Goal: Task Accomplishment & Management: Use online tool/utility

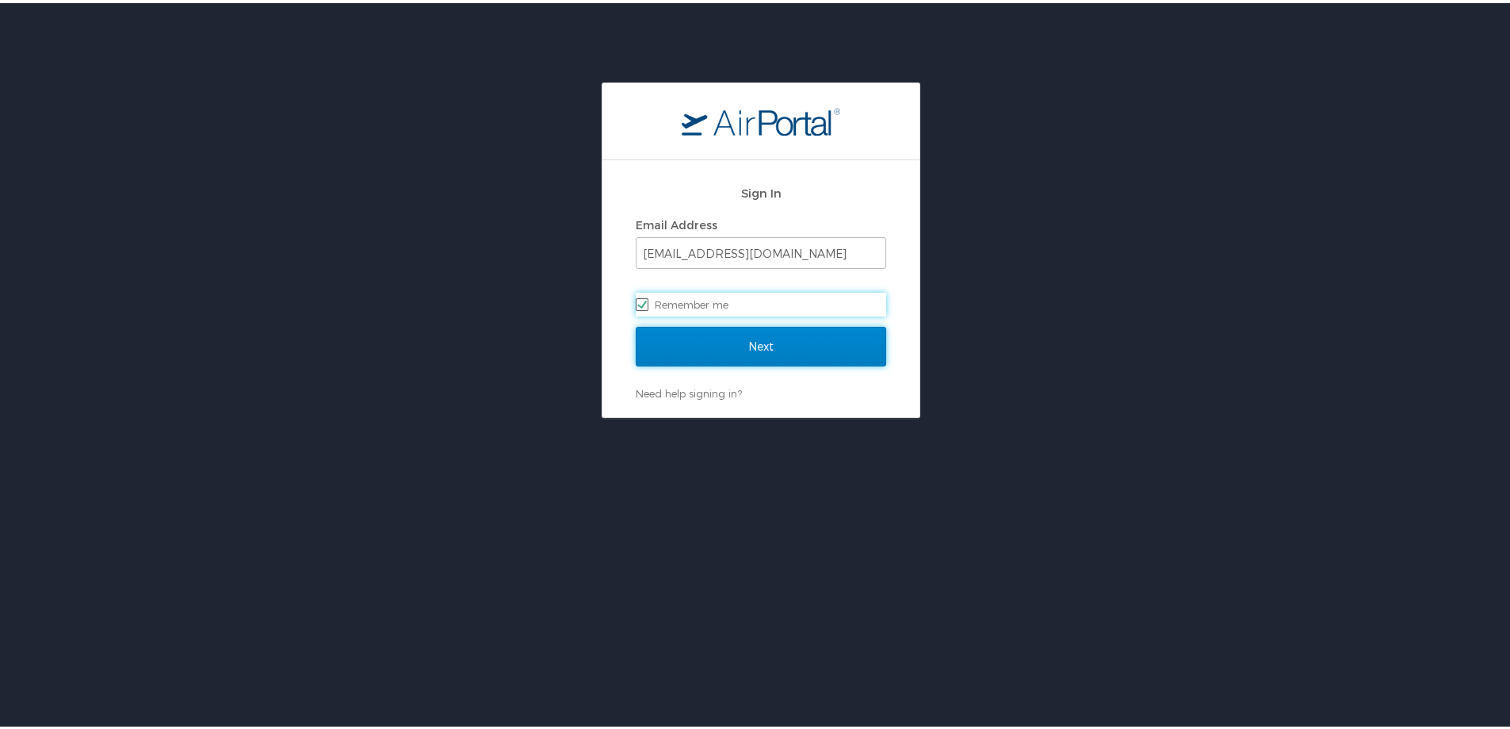
click at [729, 335] on input "Next" at bounding box center [761, 343] width 251 height 40
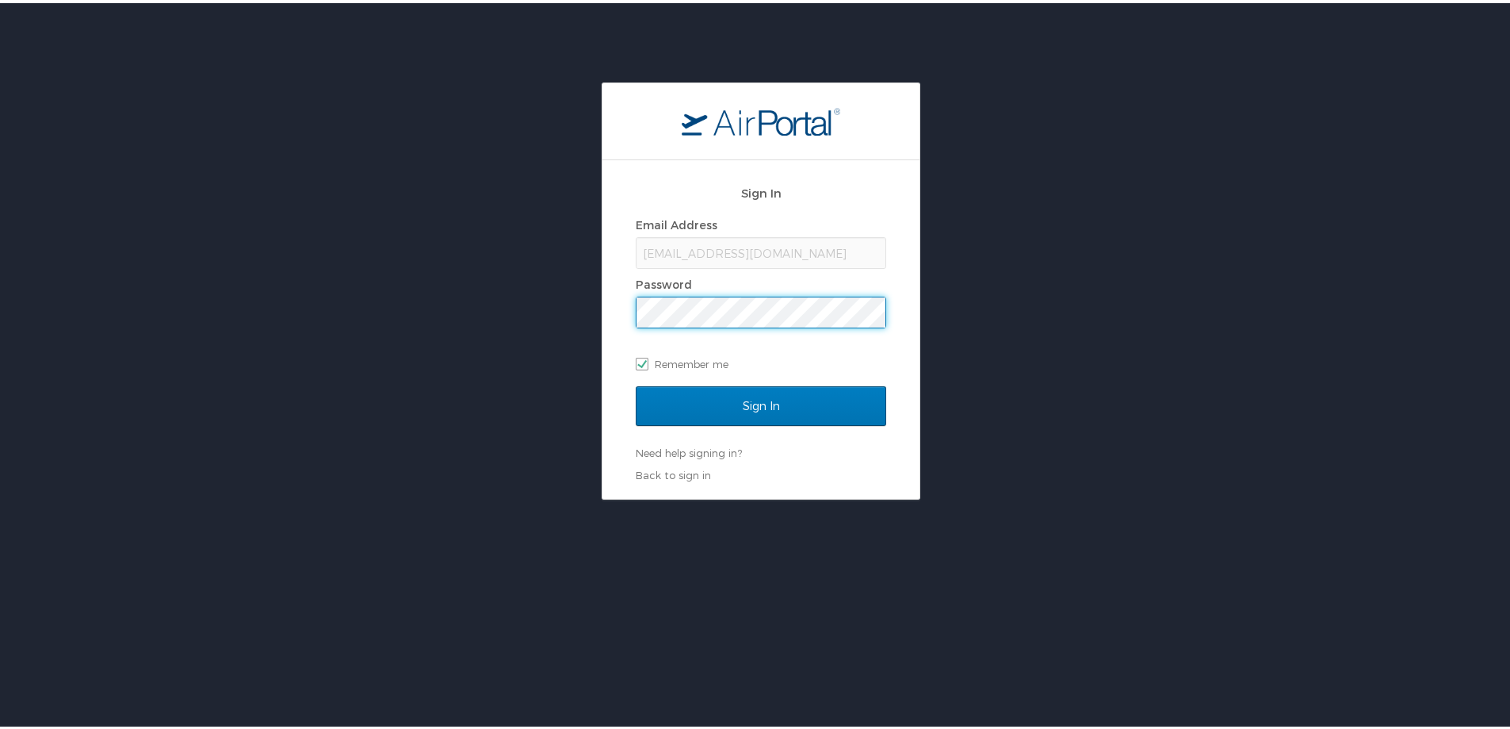
click at [636, 383] on input "Sign In" at bounding box center [761, 403] width 251 height 40
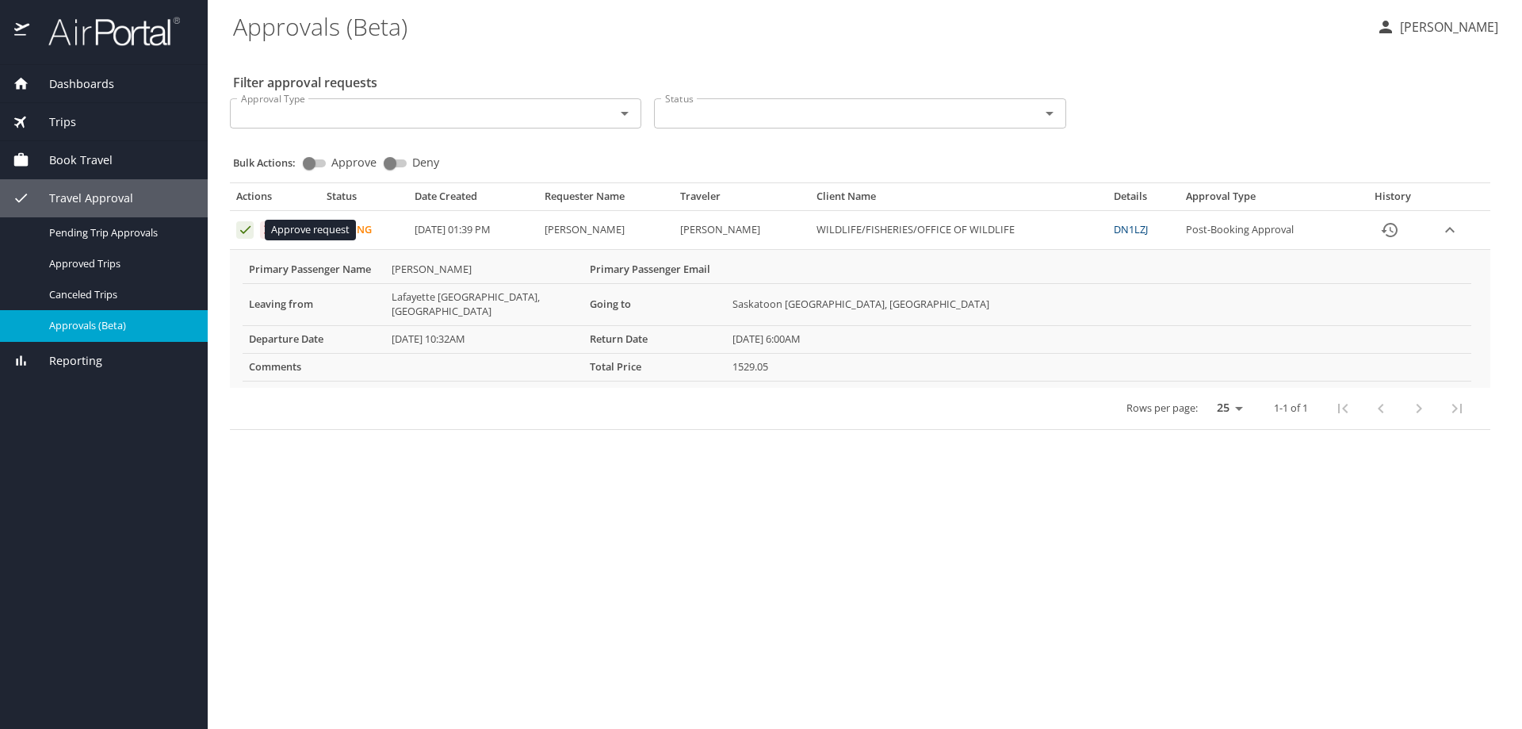
click at [243, 233] on icon "Approval table" at bounding box center [245, 230] width 10 height 8
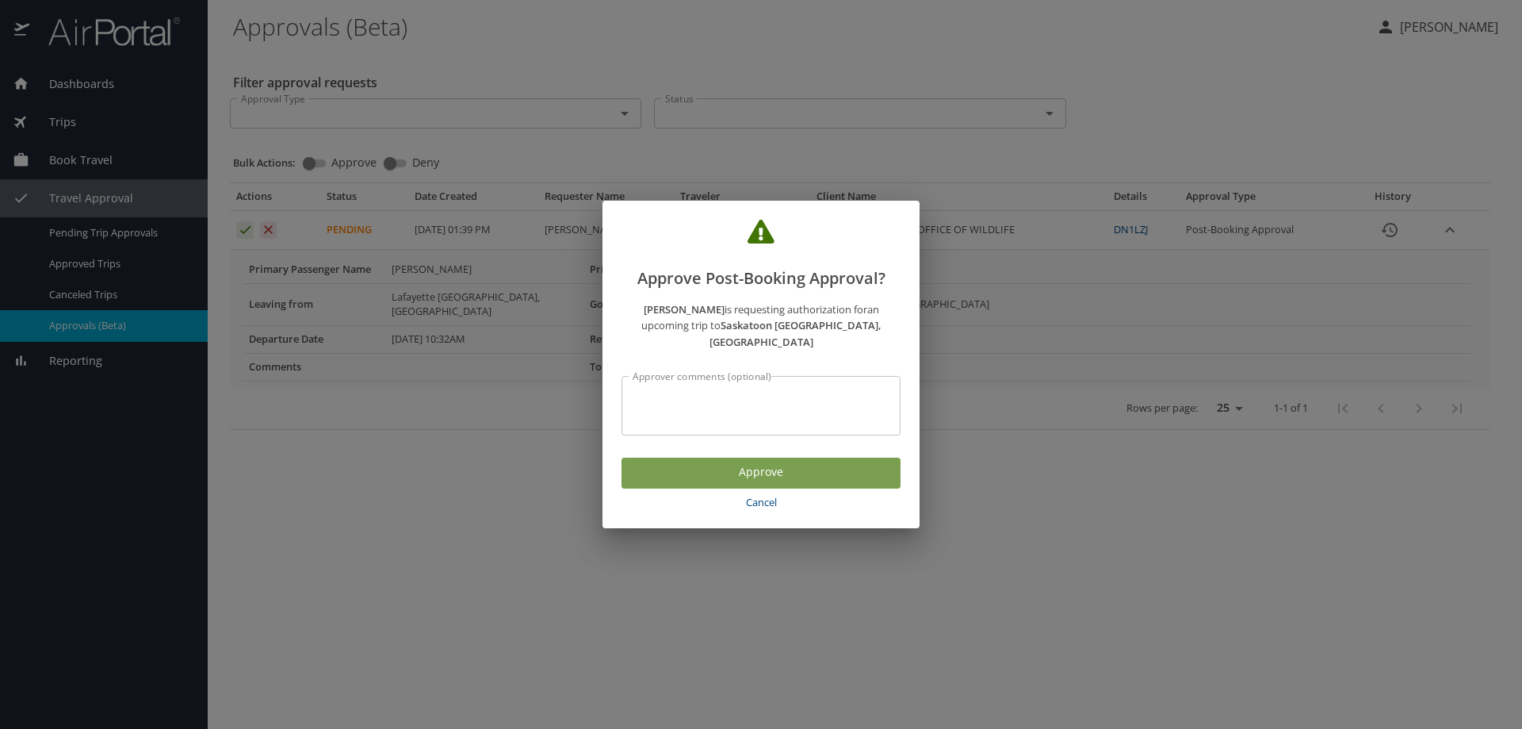
click at [773, 462] on span "Approve" at bounding box center [761, 472] width 254 height 20
